Goal: Feedback & Contribution: Submit feedback/report problem

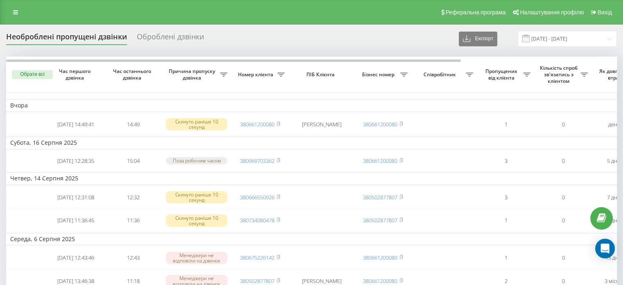
click at [153, 45] on div "Оброблені дзвінки" at bounding box center [170, 38] width 67 height 13
click at [155, 41] on div "Оброблені дзвінки" at bounding box center [170, 38] width 67 height 13
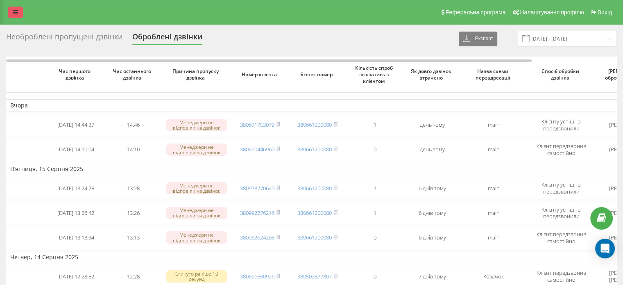
click at [15, 15] on icon at bounding box center [15, 12] width 5 height 6
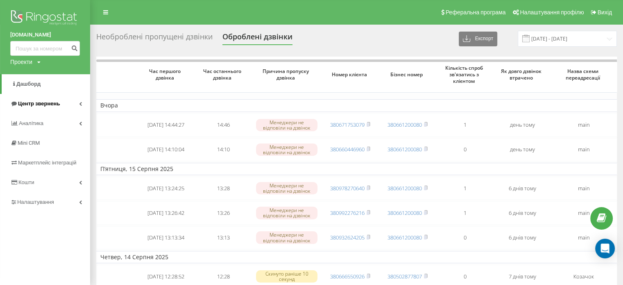
click at [39, 106] on span "Центр звернень" at bounding box center [39, 103] width 42 height 6
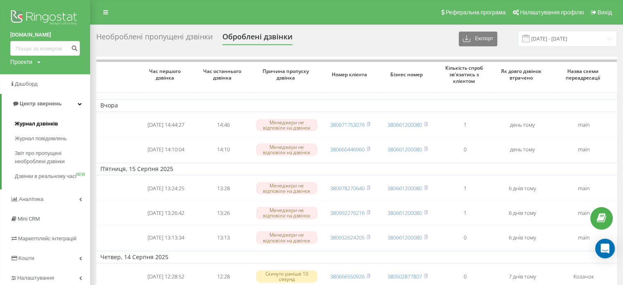
click at [41, 122] on span "Журнал дзвінків" at bounding box center [36, 124] width 43 height 8
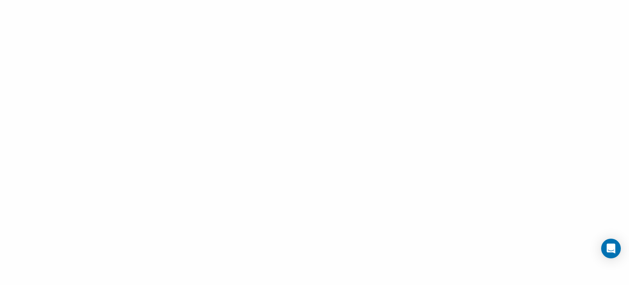
click at [54, 61] on div at bounding box center [314, 142] width 629 height 285
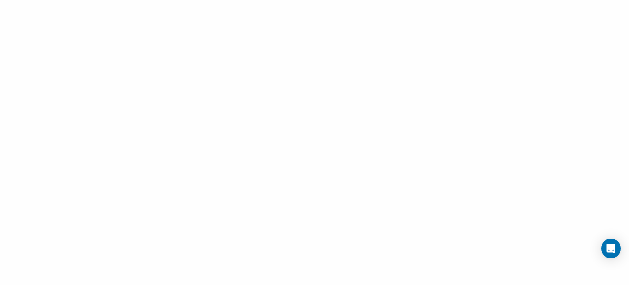
click at [54, 61] on div at bounding box center [314, 142] width 629 height 285
click at [54, 60] on div at bounding box center [314, 142] width 629 height 285
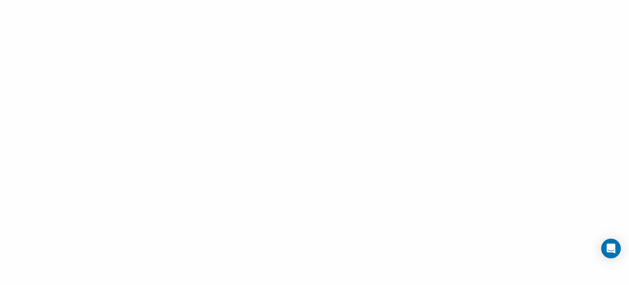
click at [610, 258] on div at bounding box center [314, 142] width 629 height 285
click at [608, 251] on icon "Open Intercom Messenger" at bounding box center [610, 248] width 9 height 11
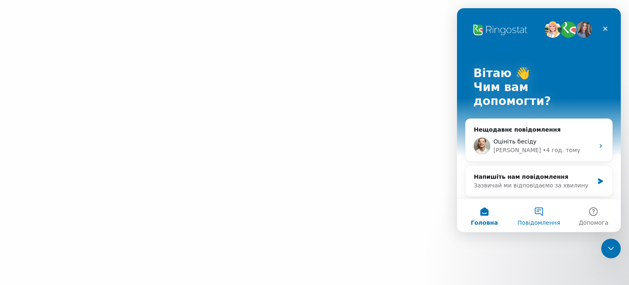
click at [544, 222] on font "Повідомлення" at bounding box center [539, 222] width 43 height 7
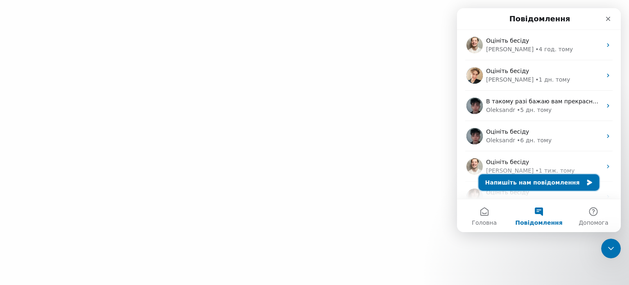
click at [539, 188] on button "Напишіть нам повідомлення" at bounding box center [539, 182] width 121 height 16
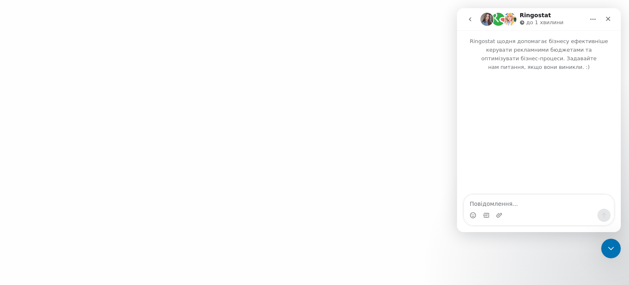
click at [515, 209] on div "Месенджер Intercom" at bounding box center [539, 214] width 150 height 13
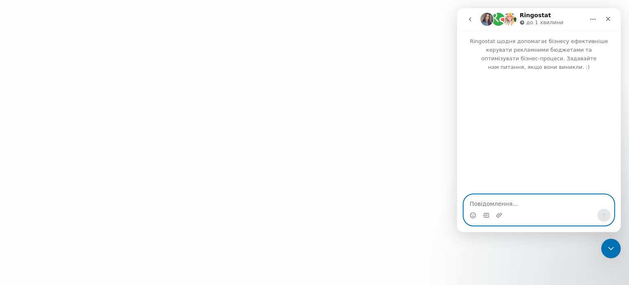
click at [505, 195] on textarea "Повідомлення..." at bounding box center [539, 202] width 150 height 14
click at [507, 204] on textarea "Повідомлення..." at bounding box center [539, 202] width 150 height 14
type textarea "у вас все добре?"
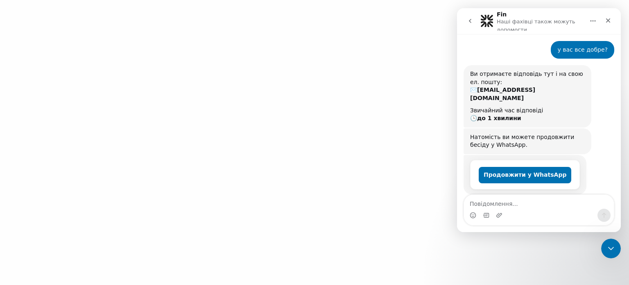
scroll to position [43, 0]
click at [515, 207] on textarea "Повідомлення..." at bounding box center [539, 202] width 150 height 14
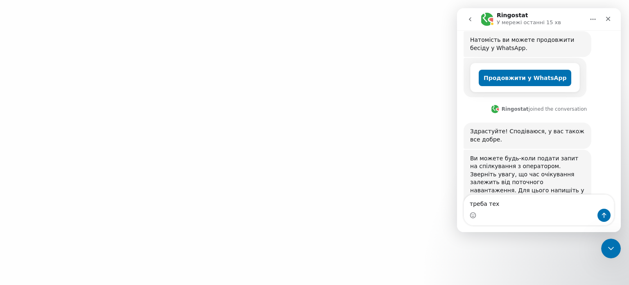
scroll to position [142, 0]
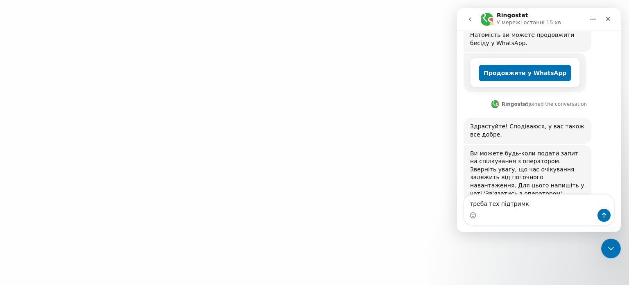
type textarea "треба тех підтримка"
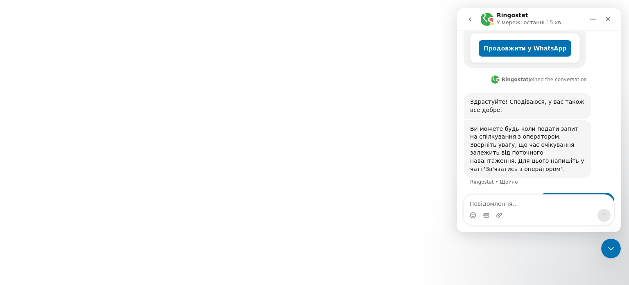
click at [223, 67] on div at bounding box center [314, 142] width 629 height 285
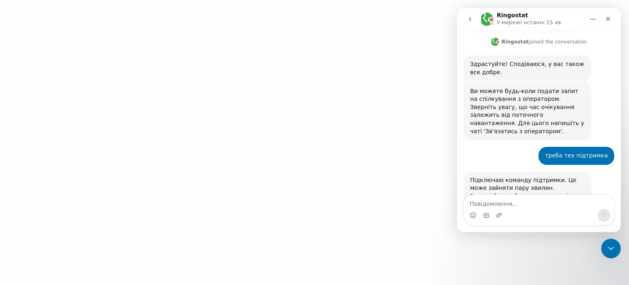
scroll to position [207, 0]
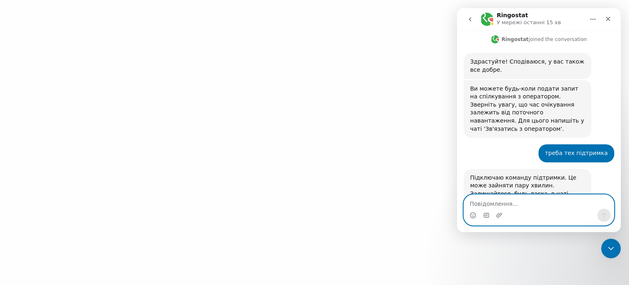
click at [526, 203] on textarea "Повідомлення..." at bounding box center [539, 202] width 150 height 14
paste textarea "Повідомлення..."
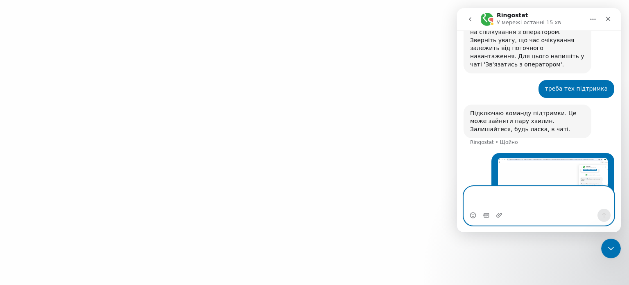
scroll to position [279, 0]
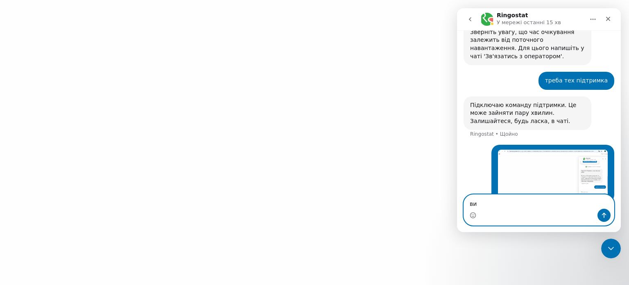
type textarea "в"
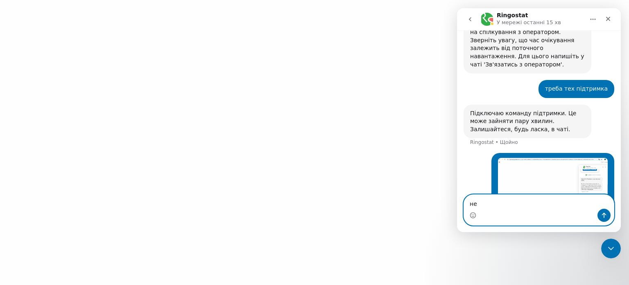
type textarea "н"
type textarea "і моб версії вибило"
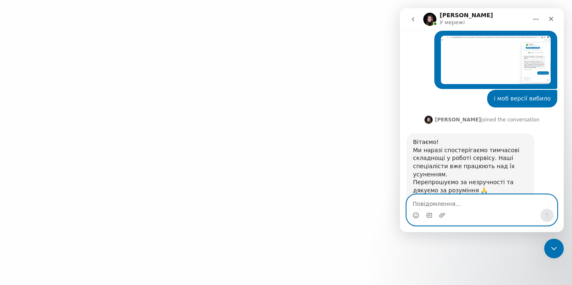
scroll to position [389, 0]
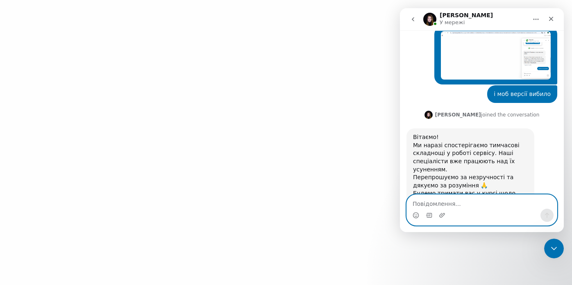
click at [458, 208] on textarea "Повідомлення..." at bounding box center [482, 202] width 150 height 14
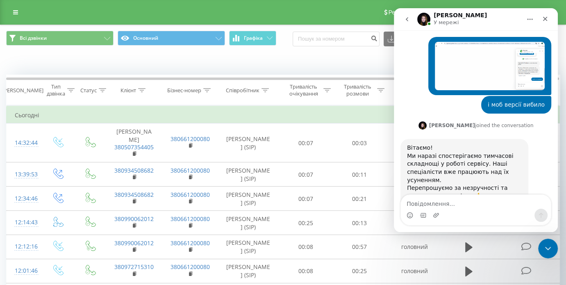
scroll to position [389, 0]
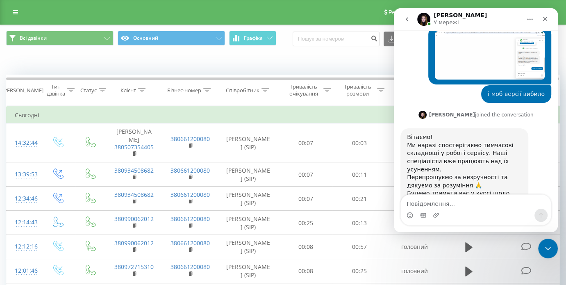
click at [292, 70] on div "Коли дані можуть відрізнятися від інших систем" at bounding box center [282, 62] width 565 height 20
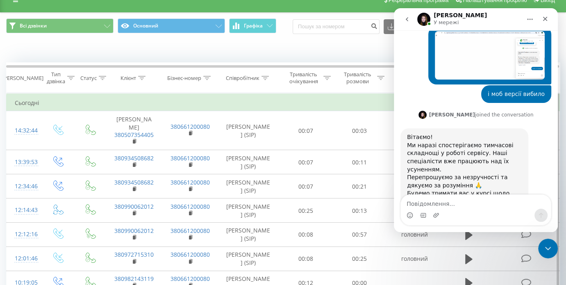
scroll to position [0, 0]
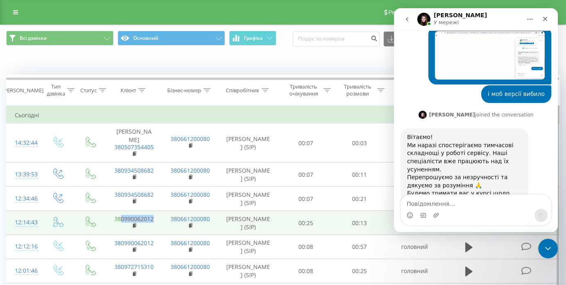
drag, startPoint x: 157, startPoint y: 217, endPoint x: 121, endPoint y: 218, distance: 35.6
click at [121, 218] on td "380990062012" at bounding box center [134, 223] width 56 height 24
copy font "0990062012"
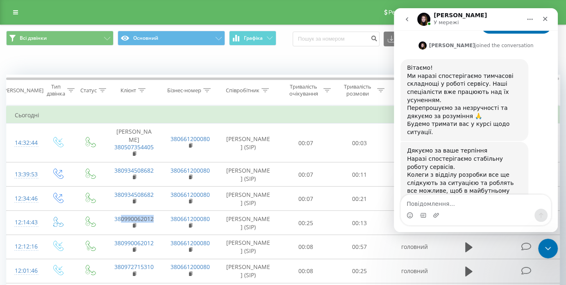
scroll to position [476, 0]
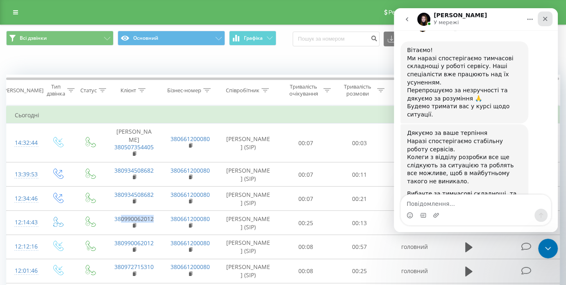
click at [541, 22] on icon "Закрити" at bounding box center [544, 19] width 7 height 7
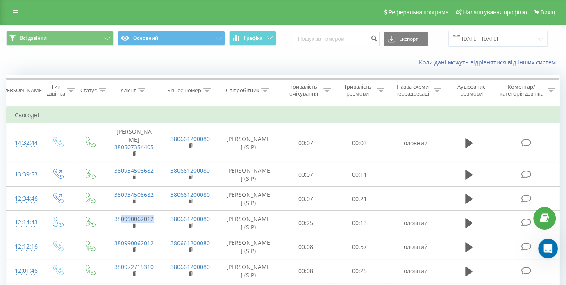
scroll to position [460, 0]
